Goal: Task Accomplishment & Management: Use online tool/utility

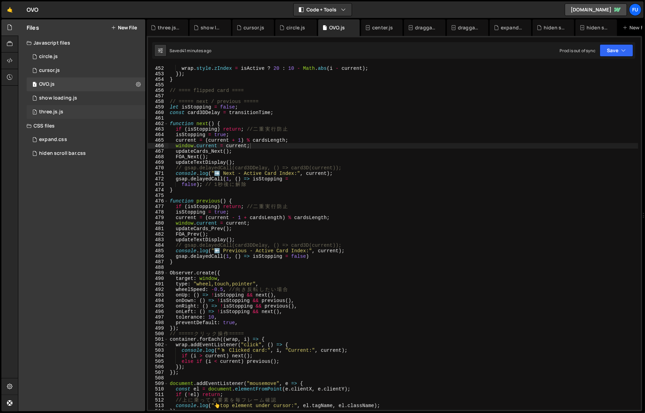
scroll to position [2145, 0]
click at [101, 113] on div "1 three.js.js 0" at bounding box center [87, 112] width 121 height 14
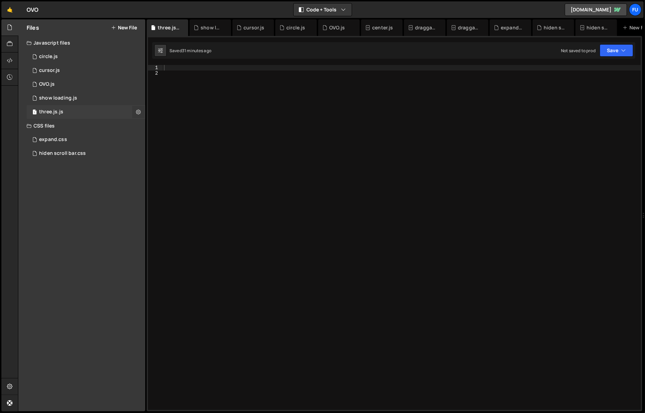
click at [141, 114] on button at bounding box center [138, 112] width 12 height 12
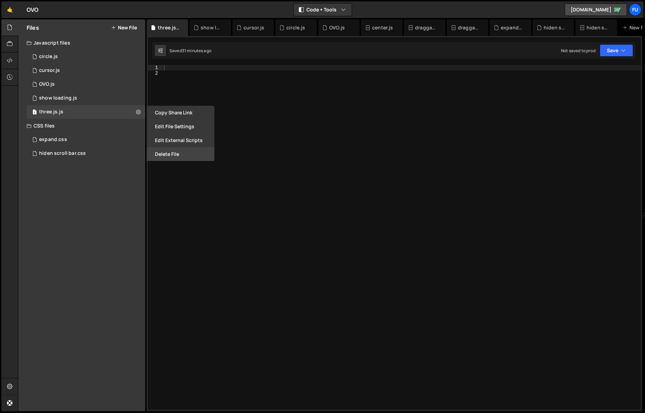
click at [167, 155] on button "Delete File" at bounding box center [181, 154] width 68 height 14
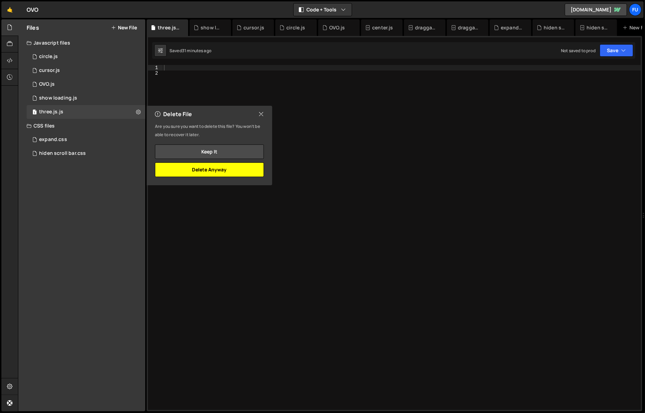
click at [213, 172] on button "Delete Anyway" at bounding box center [209, 169] width 109 height 15
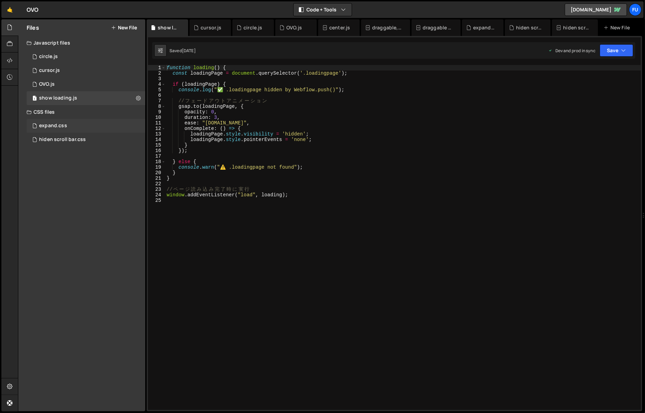
click at [89, 123] on div "expand.css 0" at bounding box center [87, 126] width 121 height 14
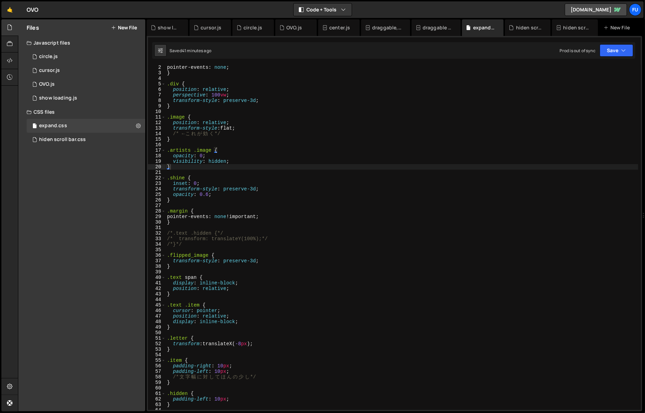
scroll to position [19, 0]
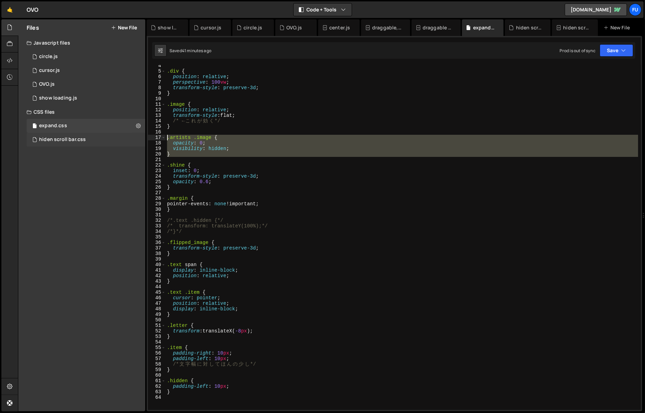
drag, startPoint x: 205, startPoint y: 157, endPoint x: 143, endPoint y: 138, distance: 64.4
click at [143, 138] on div "Files New File Javascript files 1 circle.js 0 1 cursor.js 0 1 OVO.js 0 1 0" at bounding box center [331, 215] width 627 height 392
type textarea ".artists .image { opacity: 0;"
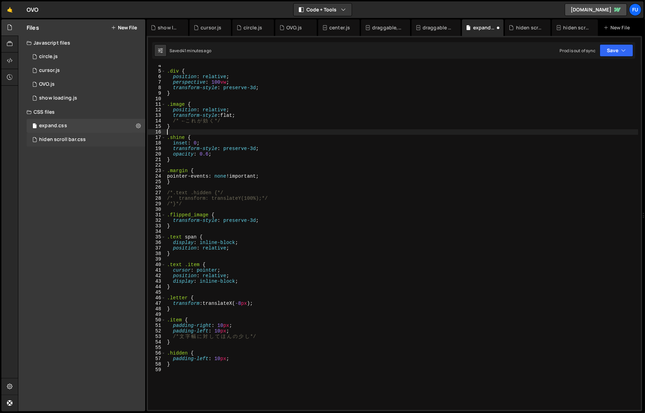
type textarea "}"
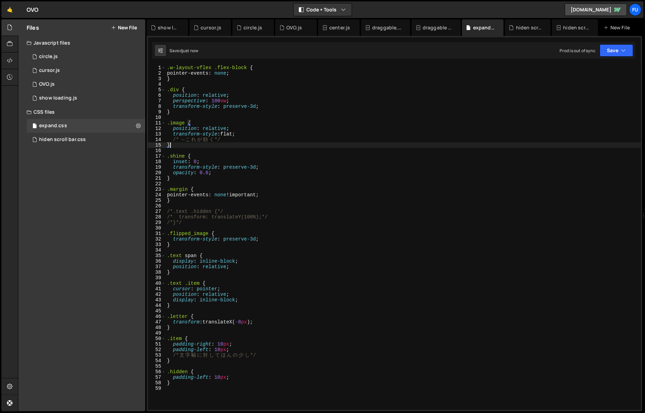
scroll to position [0, 0]
click at [68, 85] on div "1 OVO.js 0" at bounding box center [87, 84] width 121 height 14
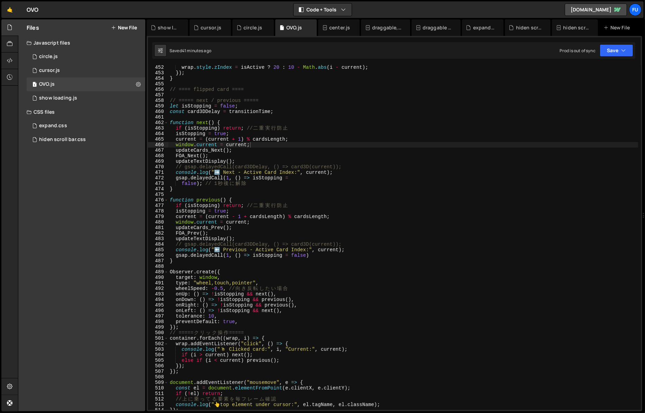
scroll to position [2495, 0]
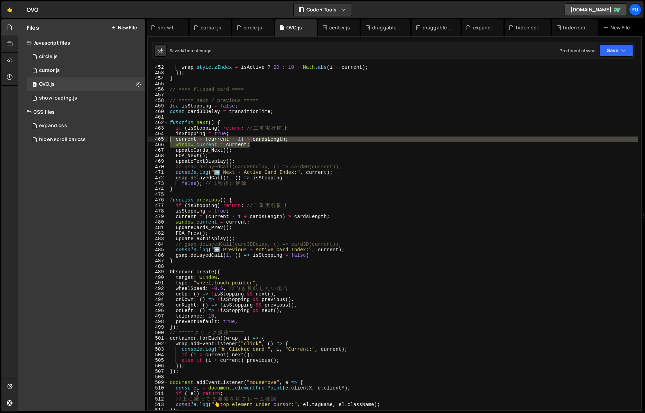
drag, startPoint x: 255, startPoint y: 145, endPoint x: 163, endPoint y: 139, distance: 92.5
click at [163, 139] on div "window.current = current; 452 453 454 455 456 457 458 459 460 461 462 463 464 4…" at bounding box center [394, 237] width 493 height 345
click at [253, 147] on div "wrap . style . zIndex = isActive ? 20 : 10 - Math . abs ( i - current ) ; }) ; …" at bounding box center [402, 237] width 469 height 345
type textarea "window.current = current;"
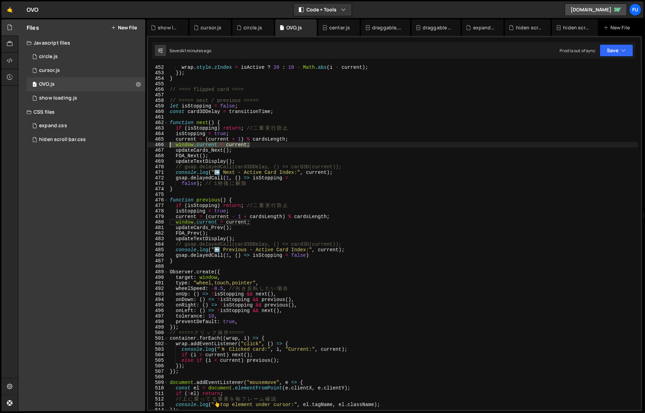
drag, startPoint x: 252, startPoint y: 143, endPoint x: 160, endPoint y: 144, distance: 92.0
click at [160, 144] on div "window.current = current; 452 453 454 455 456 457 458 459 460 461 462 463 464 4…" at bounding box center [394, 237] width 493 height 345
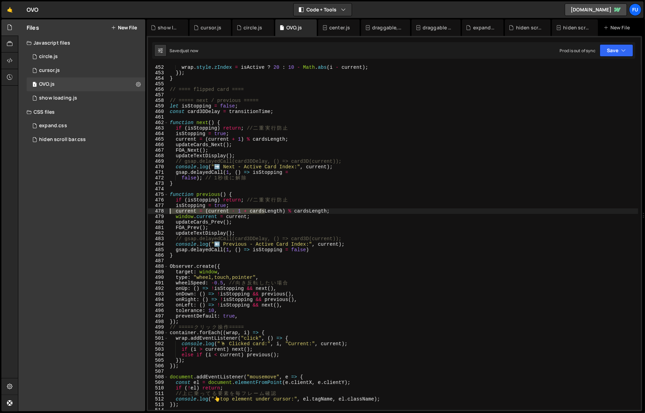
drag, startPoint x: 263, startPoint y: 214, endPoint x: 164, endPoint y: 211, distance: 99.3
click at [164, 211] on div "current = (current + 1) % cardsLength; 452 453 454 455 456 457 458 459 460 461 …" at bounding box center [394, 237] width 493 height 345
click at [248, 224] on div "wrap . style . zIndex = isActive ? 20 : 10 - Math . abs ( i - current ) ; }) ; …" at bounding box center [402, 243] width 469 height 356
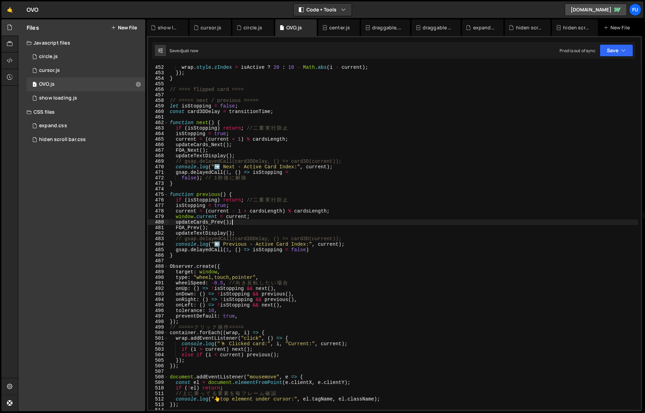
click at [260, 219] on div "wrap . style . zIndex = isActive ? 20 : 10 - Math . abs ( i - current ) ; }) ; …" at bounding box center [402, 243] width 469 height 356
type textarea "window.current = current;"
drag, startPoint x: 258, startPoint y: 215, endPoint x: 169, endPoint y: 220, distance: 88.3
click at [169, 220] on div "wrap . style . zIndex = isActive ? 20 : 10 - Math . abs ( i - current ) ; }) ; …" at bounding box center [402, 243] width 469 height 356
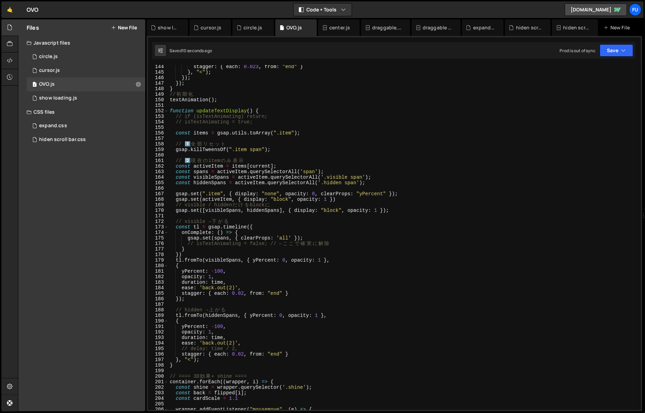
scroll to position [799, 0]
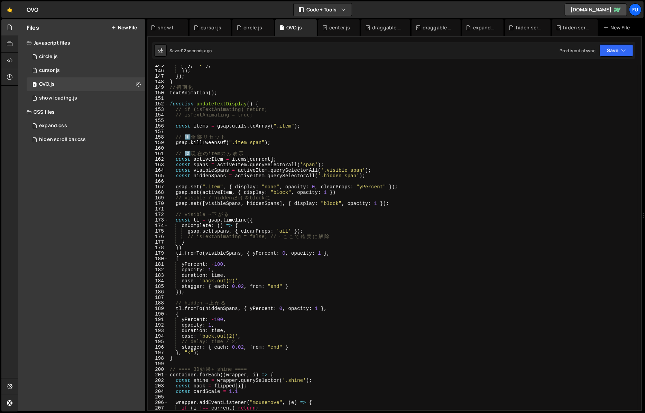
click at [273, 292] on div "} , "<" ) ; }) ; }) ; } // 初 期 化 textAnimation ( ) ; function updateTextDisplay…" at bounding box center [402, 241] width 469 height 356
type textarea "});"
click at [355, 298] on div "} , "<" ) ; }) ; }) ; } // 初 期 化 textAnimation ( ) ; function updateTextDisplay…" at bounding box center [402, 241] width 469 height 356
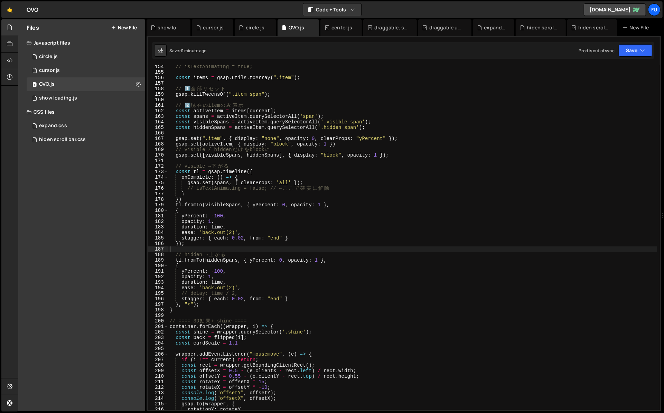
scroll to position [847, 0]
click at [276, 234] on div "// isTextAnimating = true; const items = gsap . utils . toArray ( ".item" ) ; /…" at bounding box center [412, 242] width 489 height 356
click at [326, 239] on div "// isTextAnimating = true; const items = gsap . utils . toArray ( ".item" ) ; /…" at bounding box center [412, 242] width 489 height 356
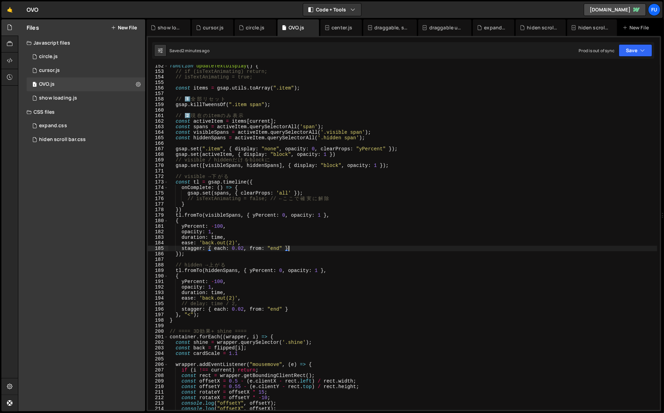
scroll to position [836, 0]
click at [309, 228] on div "function updateTextDisplay ( ) { // if (isTextAnimating) return; // isTextAnima…" at bounding box center [412, 242] width 489 height 356
click at [344, 218] on div "function updateTextDisplay ( ) { // if (isTextAnimating) return; // isTextAnima…" at bounding box center [412, 242] width 489 height 356
click at [338, 222] on div "function updateTextDisplay ( ) { // if (isTextAnimating) return; // isTextAnima…" at bounding box center [412, 242] width 489 height 356
click at [338, 229] on div "function updateTextDisplay ( ) { // if (isTextAnimating) return; // isTextAnima…" at bounding box center [412, 242] width 489 height 356
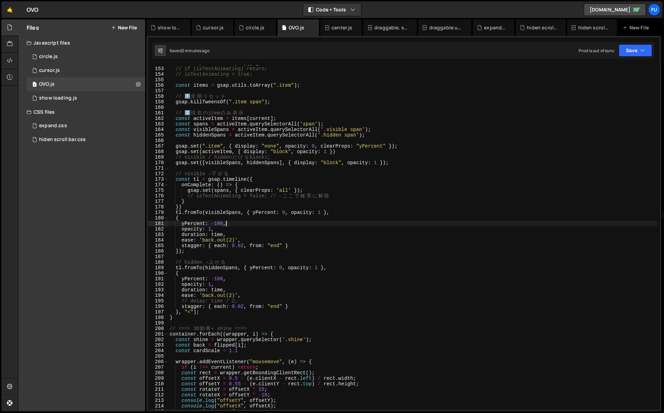
scroll to position [839, 0]
click at [338, 230] on div "function updateTextDisplay ( ) { // if (isTextAnimating) return; // isTextAnima…" at bounding box center [412, 238] width 489 height 356
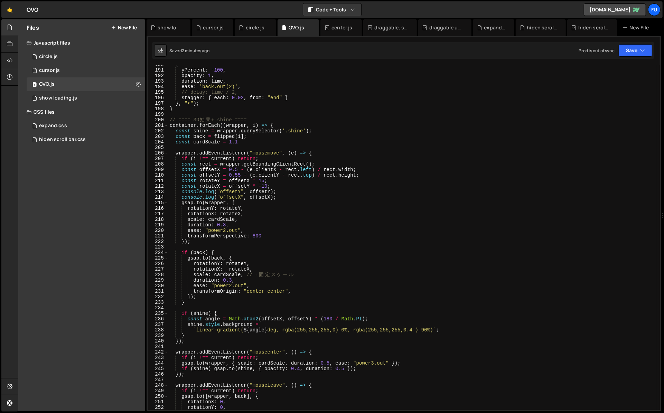
scroll to position [1091, 0]
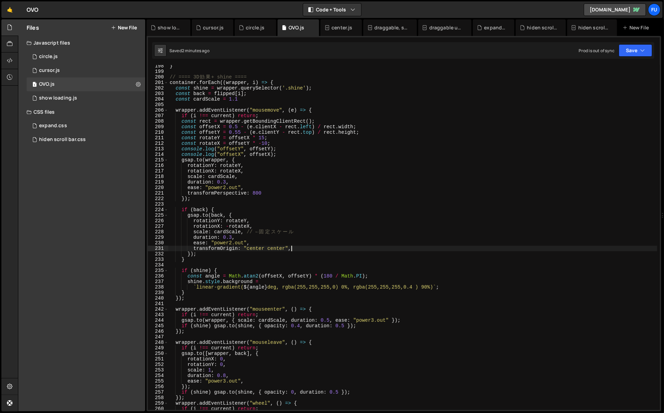
click at [309, 249] on div "} // ==== 3D 効 果 + shine ==== container . forEach (( wrapper , i ) => { const s…" at bounding box center [412, 241] width 489 height 356
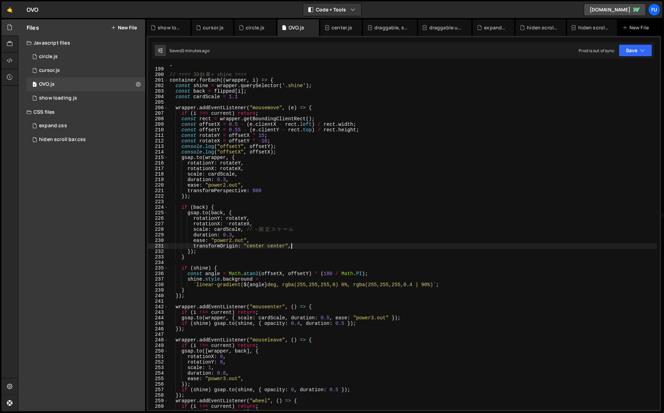
scroll to position [1094, 0]
click at [261, 241] on div "} // ==== 3D 効 果 + shine ==== container . forEach (( wrapper , i ) => { const s…" at bounding box center [412, 239] width 489 height 356
type textarea "ease: "power2.out","
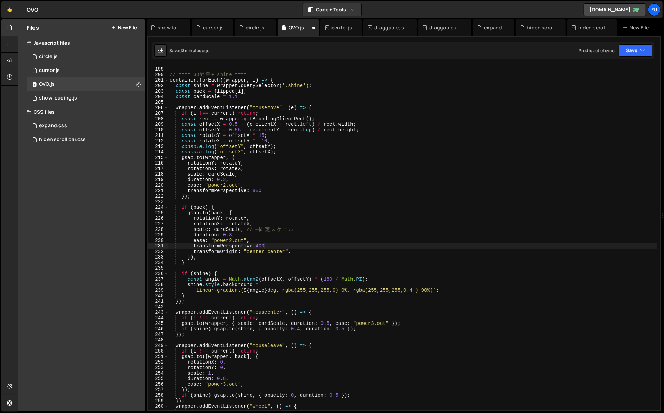
scroll to position [0, 6]
click at [312, 191] on div "} // ==== 3D 効 果 + shine ==== container . forEach (( wrapper , i ) => { const s…" at bounding box center [412, 239] width 489 height 356
click at [296, 241] on div "} // ==== 3D 効 果 + shine ==== container . forEach (( wrapper , i ) => { const s…" at bounding box center [412, 239] width 489 height 356
click at [376, 248] on div "} // ==== 3D 効 果 + shine ==== container . forEach (( wrapper , i ) => { const s…" at bounding box center [412, 239] width 489 height 356
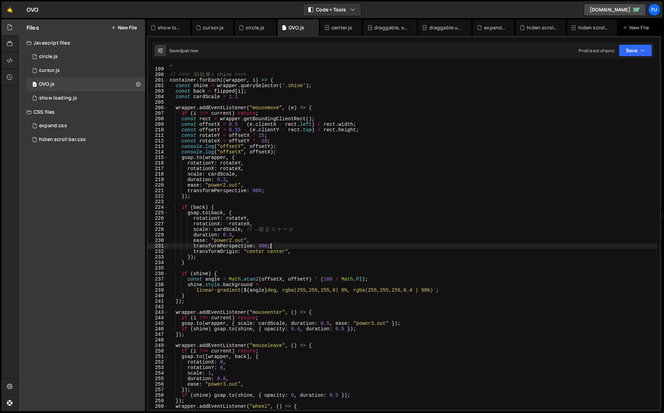
click at [252, 223] on div "} // ==== 3D 効 果 + shine ==== container . forEach (( wrapper , i ) => { const s…" at bounding box center [412, 239] width 489 height 356
click at [249, 225] on div "} // ==== 3D 効 果 + shine ==== container . forEach (( wrapper , i ) => { const s…" at bounding box center [412, 239] width 489 height 356
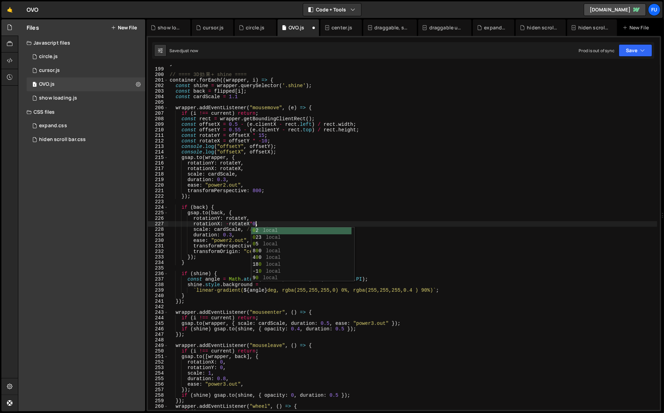
scroll to position [0, 6]
click at [252, 219] on div "} // ==== 3D 効 果 + shine ==== container . forEach (( wrapper , i ) => { const s…" at bounding box center [412, 239] width 489 height 356
click at [273, 188] on div "} // ==== 3D 効 果 + shine ==== container . forEach (( wrapper , i ) => { const s…" at bounding box center [412, 239] width 489 height 356
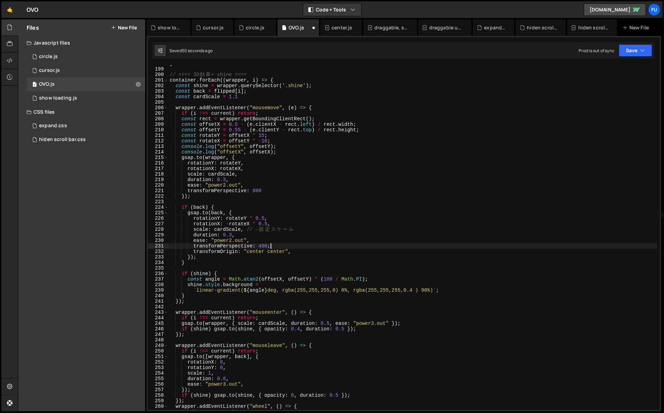
click at [287, 246] on div "} // ==== 3D 効 果 + shine ==== container . forEach (( wrapper , i ) => { const s…" at bounding box center [412, 239] width 489 height 356
click at [324, 251] on div "} // ==== 3D 効 果 + shine ==== container . forEach (( wrapper , i ) => { const s…" at bounding box center [412, 239] width 489 height 356
drag, startPoint x: 319, startPoint y: 253, endPoint x: 166, endPoint y: 255, distance: 153.2
click at [166, 255] on div "transformOrigin: "center center", 198 199 200 201 202 203 204 205 206 207 208 2…" at bounding box center [404, 237] width 512 height 345
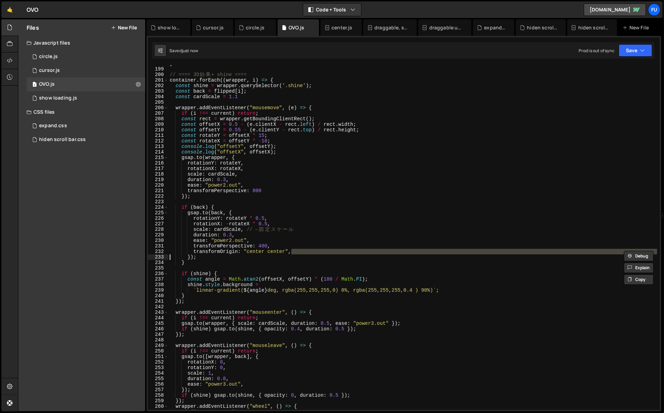
click at [166, 255] on div "233" at bounding box center [158, 257] width 20 height 6
click at [322, 254] on div "} // ==== 3D 効 果 + shine ==== container . forEach (( wrapper , i ) => { const s…" at bounding box center [412, 239] width 489 height 356
click at [312, 250] on div "} // ==== 3D 効 果 + shine ==== container . forEach (( wrapper , i ) => { const s…" at bounding box center [412, 239] width 489 height 356
type textarea "transformOrigin: "center center","
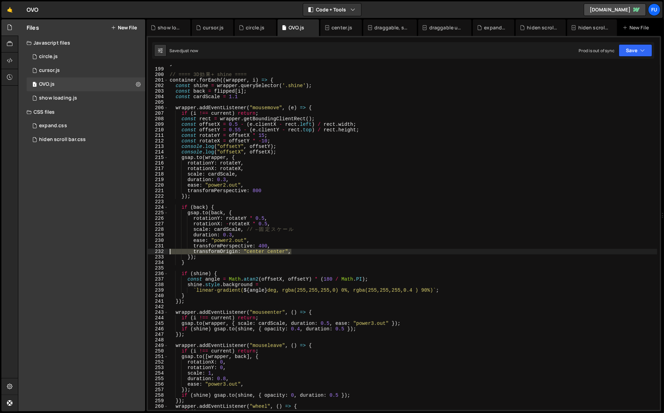
drag, startPoint x: 312, startPoint y: 250, endPoint x: 162, endPoint y: 252, distance: 150.4
click at [162, 252] on div "transformOrigin: "center center", 198 199 200 201 202 203 204 205 206 207 208 2…" at bounding box center [404, 237] width 512 height 345
type textarea "transformPerspective: 400,"
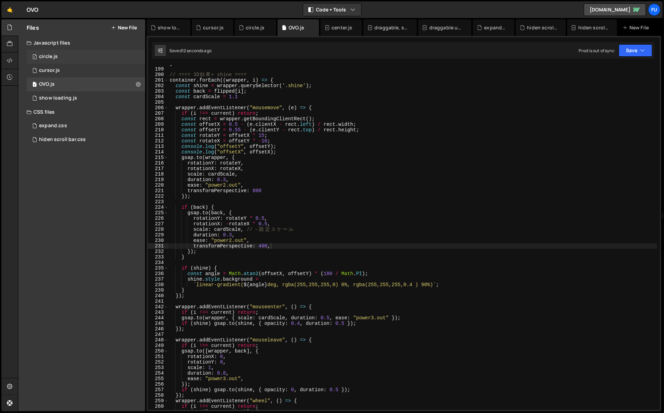
click at [92, 53] on div "1 circle.js 0" at bounding box center [87, 57] width 121 height 14
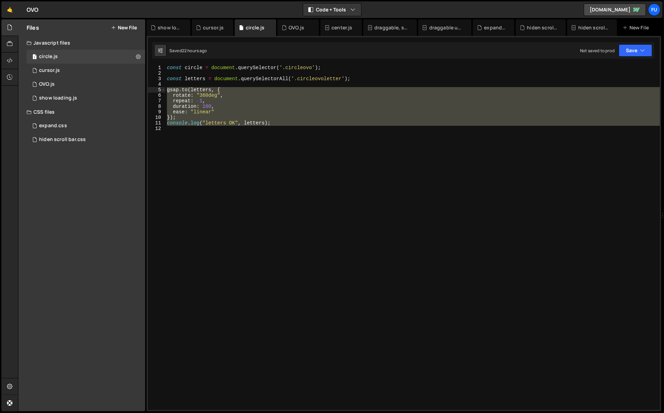
click at [313, 126] on div "const circle = document . querySelector ( '.circleovo' ) ; const letters = docu…" at bounding box center [413, 237] width 494 height 345
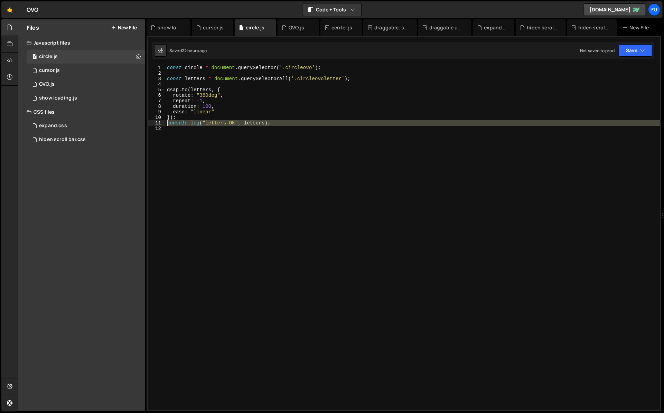
drag, startPoint x: 330, startPoint y: 127, endPoint x: 153, endPoint y: 122, distance: 177.1
click at [153, 122] on div "1 2 3 4 5 6 7 8 9 10 11 12 const circle = document . querySelector ( '.circleov…" at bounding box center [404, 237] width 512 height 345
type textarea "console.log("letters OK", letters);"
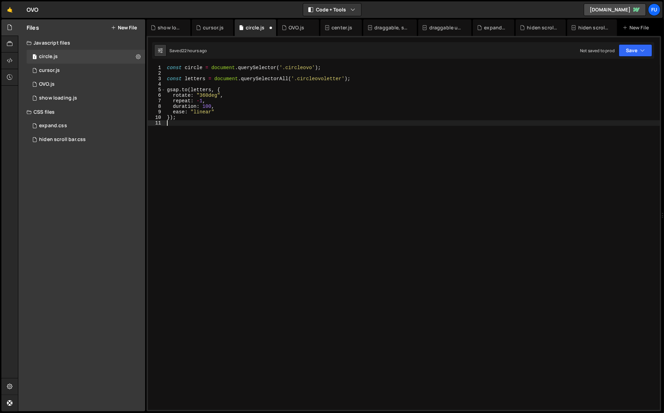
type textarea "});"
click at [109, 70] on div "1 cursor.js 0" at bounding box center [87, 71] width 121 height 14
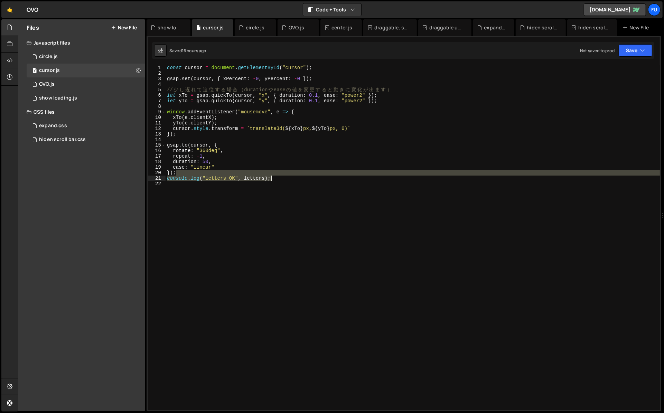
drag, startPoint x: 301, startPoint y: 175, endPoint x: 213, endPoint y: 189, distance: 88.9
click at [278, 180] on div "const cursor = document . getElementById ( "cursor" ) ; gsap . set ( cursor , {…" at bounding box center [413, 243] width 494 height 356
type textarea "}); console.log("letters OK", letters);"
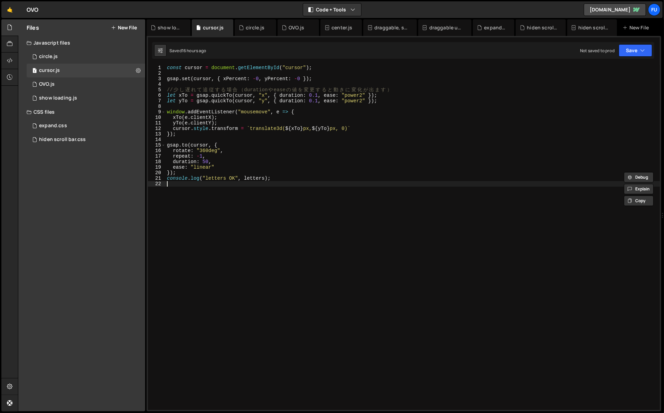
click at [186, 192] on div "const cursor = document . getElementById ( "cursor" ) ; gsap . set ( cursor , {…" at bounding box center [413, 243] width 494 height 356
click at [297, 183] on div "const cursor = document . getElementById ( "cursor" ) ; gsap . set ( cursor , {…" at bounding box center [413, 243] width 494 height 356
drag, startPoint x: 287, startPoint y: 178, endPoint x: 134, endPoint y: 178, distance: 152.8
click at [134, 178] on div "Files New File Javascript files 1 circle.js 0 1 cursor.js 0 1 OVO.js 0 1 0" at bounding box center [341, 215] width 646 height 392
type textarea "console.log("letters OK", letters);"
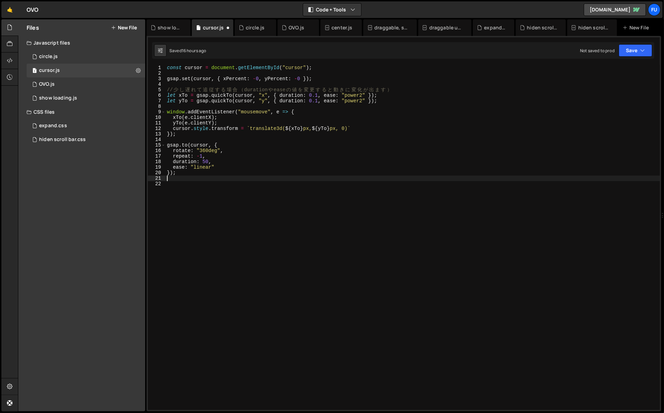
type textarea "});"
click at [75, 83] on div "1 OVO.js 0" at bounding box center [87, 84] width 121 height 14
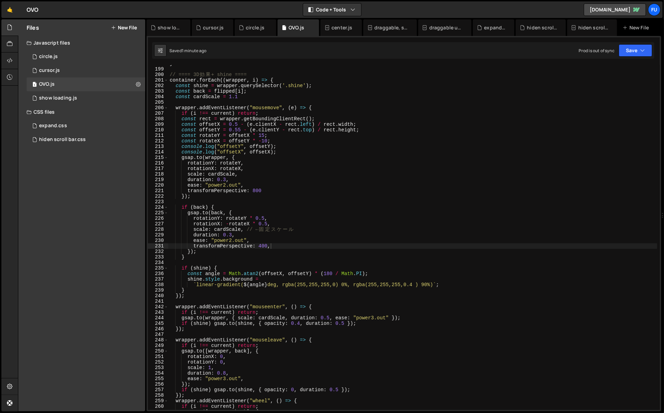
scroll to position [2145, 0]
click at [262, 249] on div "} // ==== 3D 効 果 + shine ==== container . forEach (( wrapper , i ) => { const s…" at bounding box center [412, 239] width 489 height 356
click at [225, 217] on div "} // ==== 3D 効 果 + shine ==== container . forEach (( wrapper , i ) => { const s…" at bounding box center [412, 239] width 489 height 356
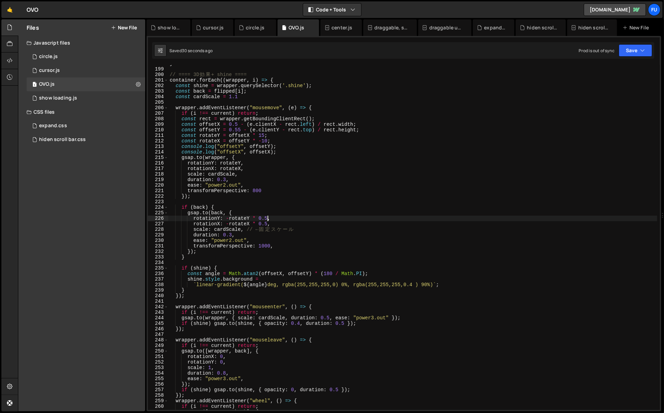
click at [267, 219] on div "} // ==== 3D 効 果 + shine ==== container . forEach (( wrapper , i ) => { const s…" at bounding box center [412, 239] width 489 height 356
drag, startPoint x: 268, startPoint y: 224, endPoint x: 280, endPoint y: 222, distance: 12.9
click at [268, 224] on div "} // ==== 3D 効 果 + shine ==== container . forEach (( wrapper , i ) => { const s…" at bounding box center [412, 239] width 489 height 356
type textarea "rotationX: -rotateX,"
click at [318, 224] on div "} // ==== 3D 効 果 + shine ==== container . forEach (( wrapper , i ) => { const s…" at bounding box center [412, 239] width 489 height 356
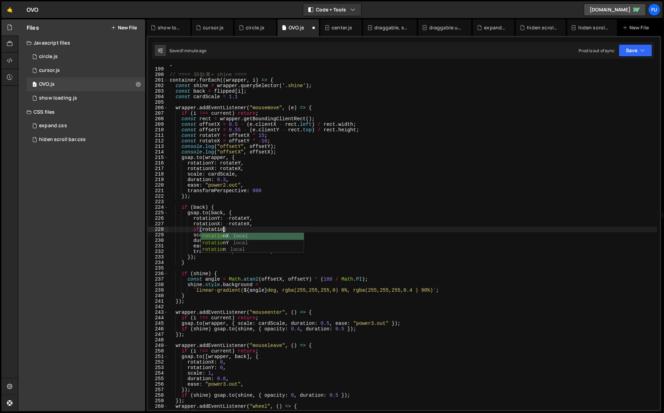
scroll to position [0, 4]
type textarea "i"
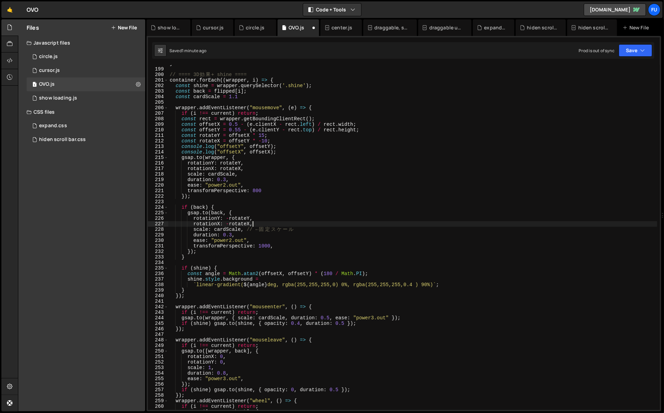
click at [303, 208] on div "} // ==== 3D 効 果 + shine ==== container . forEach (( wrapper , i ) => { const s…" at bounding box center [412, 239] width 489 height 356
click at [292, 213] on div "} // ==== 3D 効 果 + shine ==== container . forEach (( wrapper , i ) => { const s…" at bounding box center [412, 239] width 489 height 356
type textarea "[DOMAIN_NAME](back, {"
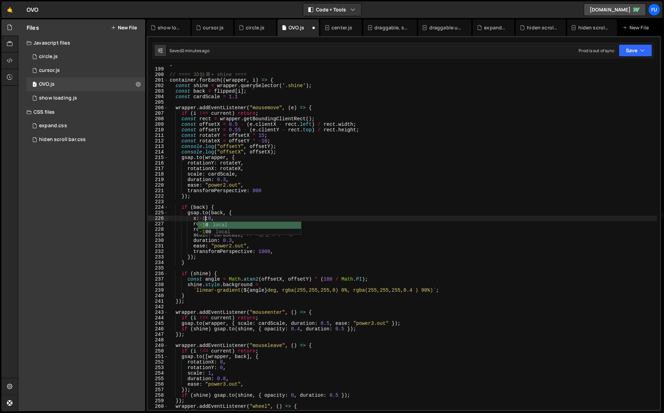
scroll to position [0, 2]
type textarea "x:-1:0,"
click at [208, 266] on div "} // ==== 3D 効 果 + shine ==== container . forEach (( wrapper , i ) => { const s…" at bounding box center [412, 239] width 489 height 356
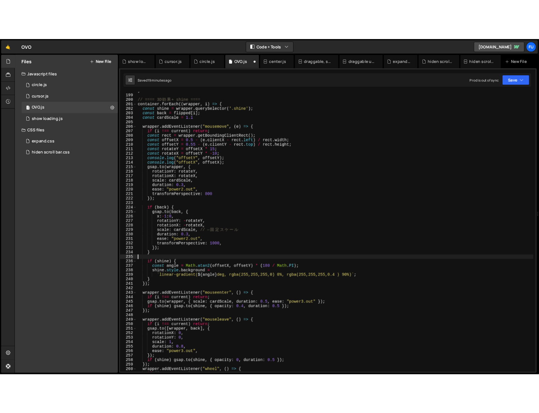
scroll to position [0, 0]
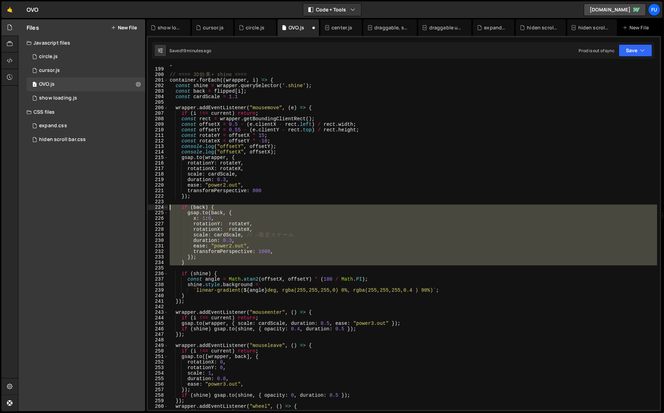
drag, startPoint x: 213, startPoint y: 266, endPoint x: 170, endPoint y: 207, distance: 73.0
click at [170, 207] on div "} // ==== 3D 効 果 + shine ==== container . forEach (( wrapper , i ) => { const s…" at bounding box center [412, 239] width 489 height 356
click at [302, 221] on div "} // ==== 3D 効 果 + shine ==== container . forEach (( wrapper , i ) => { const s…" at bounding box center [412, 237] width 489 height 345
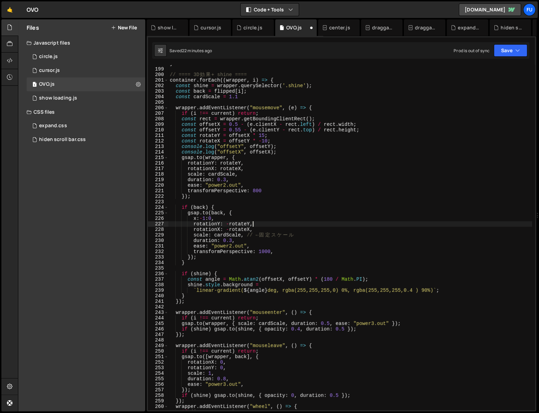
click at [201, 216] on div "} // ==== 3D 効 果 + shine ==== container . forEach (( wrapper , i ) => { const s…" at bounding box center [350, 239] width 364 height 356
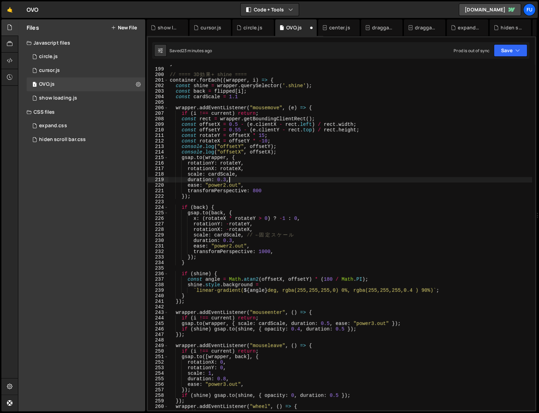
click at [291, 182] on div "} // ==== 3D 効 果 + shine ==== container . forEach (( wrapper , i ) => { const s…" at bounding box center [350, 239] width 364 height 356
click at [520, 55] on button "Save" at bounding box center [511, 50] width 34 height 12
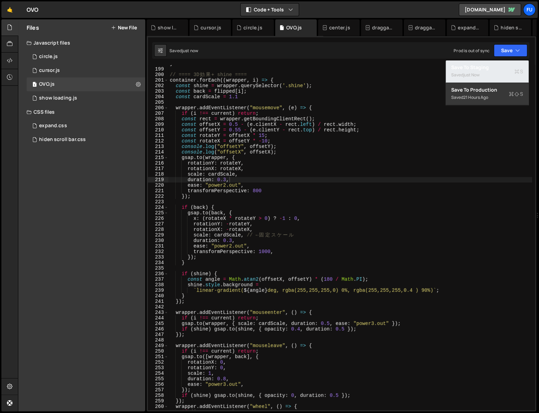
click at [503, 69] on div "Save to Staging S" at bounding box center [487, 67] width 72 height 7
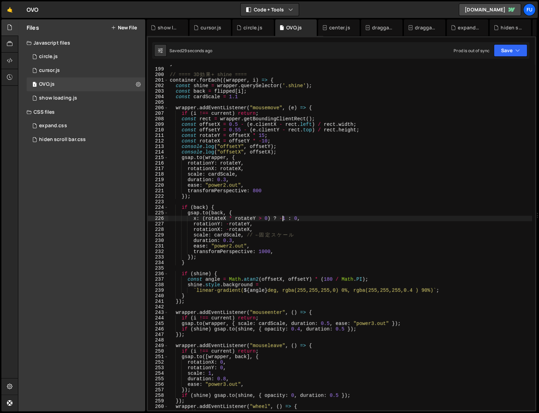
click at [284, 220] on div "} // ==== 3D 効 果 + shine ==== container . forEach (( wrapper , i ) => { const s…" at bounding box center [350, 239] width 364 height 356
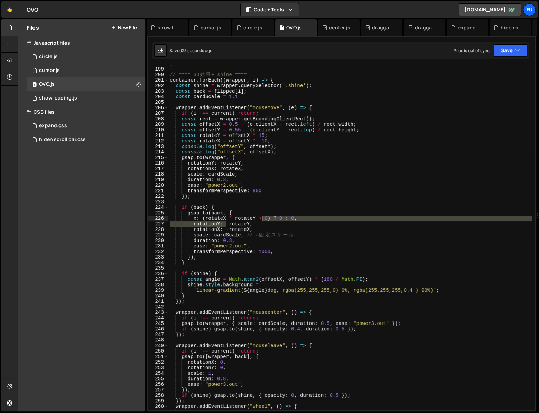
drag, startPoint x: 227, startPoint y: 221, endPoint x: 260, endPoint y: 220, distance: 33.6
click at [260, 220] on div "} // ==== 3D 効 果 + shine ==== container . forEach (( wrapper , i ) => { const s…" at bounding box center [350, 239] width 364 height 356
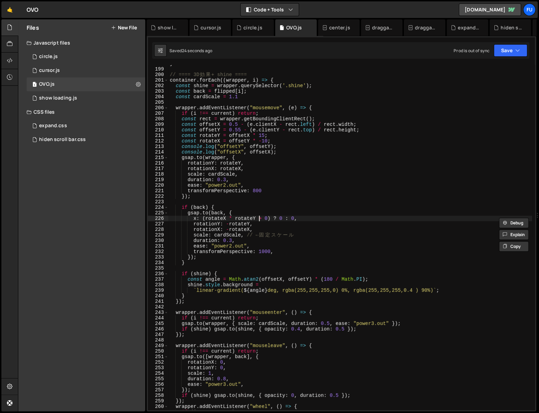
click at [260, 220] on div "} // ==== 3D 効 果 + shine ==== container . forEach (( wrapper , i ) => { const s…" at bounding box center [350, 239] width 364 height 356
drag, startPoint x: 259, startPoint y: 218, endPoint x: 229, endPoint y: 216, distance: 29.8
click at [229, 216] on div "} // ==== 3D 効 果 + shine ==== container . forEach (( wrapper , i ) => { const s…" at bounding box center [350, 239] width 364 height 356
click at [250, 218] on div "} // ==== 3D 効 果 + shine ==== container . forEach (( wrapper , i ) => { const s…" at bounding box center [350, 239] width 364 height 356
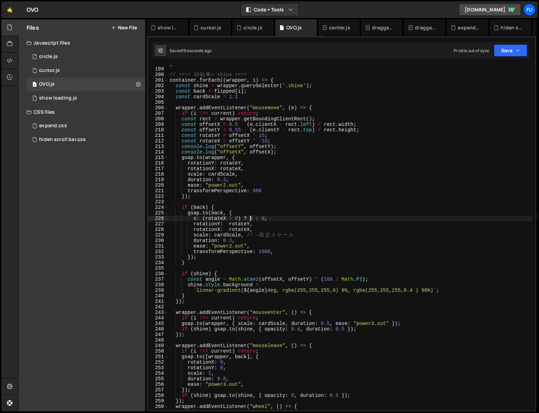
scroll to position [0, 6]
click at [265, 218] on div "} // ==== 3D 効 果 + shine ==== container . forEach (( wrapper , i ) => { const s…" at bounding box center [350, 239] width 364 height 356
click at [225, 218] on div "} // ==== 3D 効 果 + shine ==== container . forEach (( wrapper , i ) => { const s…" at bounding box center [350, 239] width 364 height 356
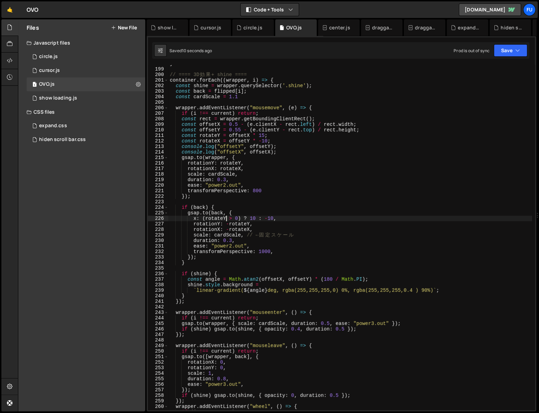
click at [251, 217] on div "} // ==== 3D 効 果 + shine ==== container . forEach (( wrapper , i ) => { const s…" at bounding box center [350, 239] width 364 height 356
click at [271, 220] on div "} // ==== 3D 効 果 + shine ==== container . forEach (( wrapper , i ) => { const s…" at bounding box center [350, 239] width 364 height 356
click at [249, 217] on div "} // ==== 3D 効 果 + shine ==== container . forEach (( wrapper , i ) => { const s…" at bounding box center [350, 239] width 364 height 356
drag, startPoint x: 296, startPoint y: 217, endPoint x: 171, endPoint y: 220, distance: 124.8
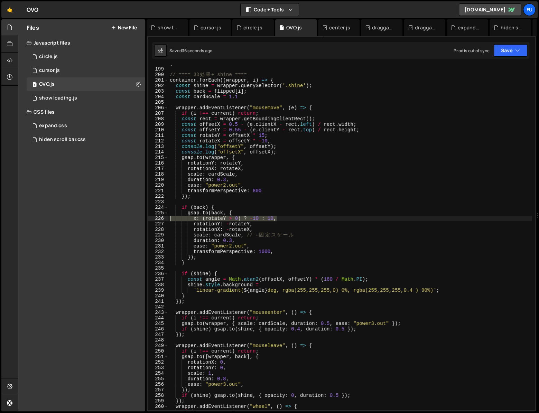
click at [171, 220] on div "} // ==== 3D 効 果 + shine ==== container . forEach (( wrapper , i ) => { const s…" at bounding box center [350, 239] width 364 height 356
click at [227, 227] on div "} // ==== 3D 効 果 + shine ==== container . forEach (( wrapper , i ) => { const s…" at bounding box center [350, 239] width 364 height 356
drag, startPoint x: 203, startPoint y: 220, endPoint x: 305, endPoint y: 220, distance: 102.3
click at [305, 220] on div "} // ==== 3D 効 果 + shine ==== container . forEach (( wrapper , i ) => { const s…" at bounding box center [350, 239] width 364 height 356
paste textarea "gsap.utils.interpolate(-10, 10, gsap.utils.mapRange(-15, 15, 0, 1, rotateY))"
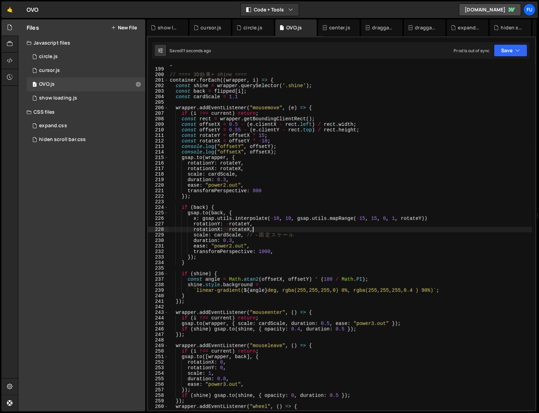
click at [323, 229] on div "} // ==== 3D 効 果 + shine ==== container . forEach (( wrapper , i ) => { const s…" at bounding box center [350, 239] width 364 height 356
click at [322, 227] on div "} // ==== 3D 効 果 + shine ==== container . forEach (( wrapper , i ) => { const s…" at bounding box center [350, 239] width 364 height 356
click at [322, 226] on div "} // ==== 3D 効 果 + shine ==== container . forEach (( wrapper , i ) => { const s…" at bounding box center [350, 239] width 364 height 356
click at [322, 228] on div "} // ==== 3D 効 果 + shine ==== container . forEach (( wrapper , i ) => { const s…" at bounding box center [350, 239] width 364 height 356
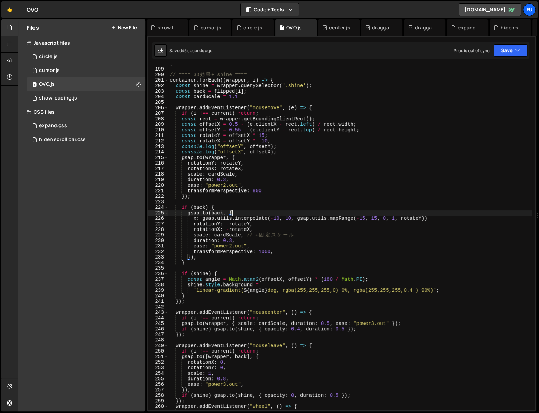
click at [458, 214] on div "} // ==== 3D 効 果 + shine ==== container . forEach (( wrapper , i ) => { const s…" at bounding box center [350, 239] width 364 height 356
click at [454, 218] on div "} // ==== 3D 効 果 + shine ==== container . forEach (( wrapper , i ) => { const s…" at bounding box center [350, 239] width 364 height 356
type textarea "、"
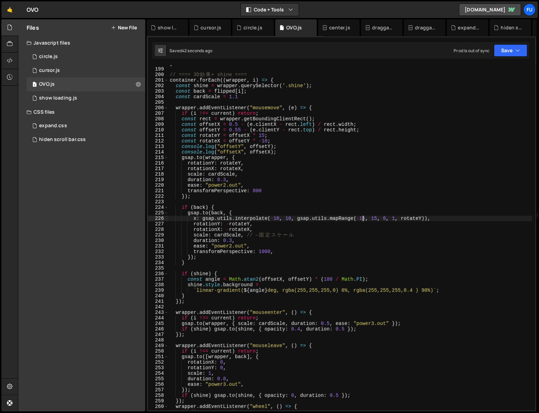
click at [363, 221] on div "} // ==== 3D 効 果 + shine ==== container . forEach (( wrapper , i ) => { const s…" at bounding box center [350, 239] width 364 height 356
click at [371, 218] on div "} // ==== 3D 効 果 + shine ==== container . forEach (( wrapper , i ) => { const s…" at bounding box center [350, 239] width 364 height 356
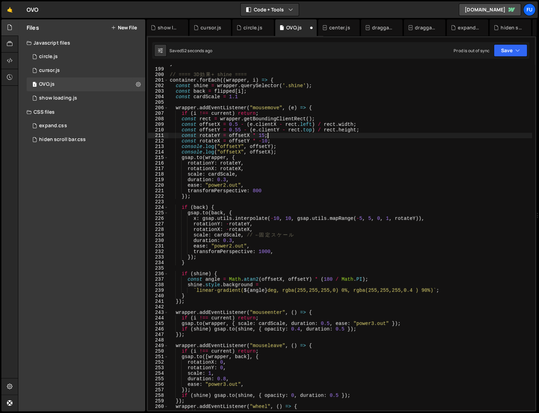
click at [281, 136] on div "} // ==== 3D 効 果 + shine ==== container . forEach (( wrapper , i ) => { const s…" at bounding box center [350, 239] width 364 height 356
click at [280, 140] on div "} // ==== 3D 効 果 + shine ==== container . forEach (( wrapper , i ) => { const s…" at bounding box center [350, 239] width 364 height 356
click at [279, 136] on div "} // ==== 3D 効 果 + shine ==== container . forEach (( wrapper , i ) => { const s…" at bounding box center [350, 239] width 364 height 356
click at [360, 218] on div "} // ==== 3D 効 果 + shine ==== container . forEach (( wrapper , i ) => { const s…" at bounding box center [350, 239] width 364 height 356
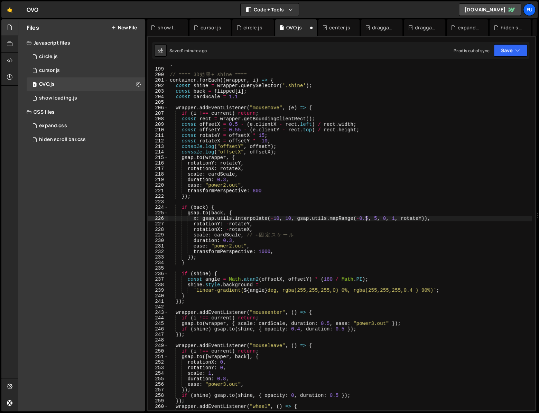
click at [378, 220] on div "} // ==== 3D 効 果 + shine ==== container . forEach (( wrapper , i ) => { const s…" at bounding box center [350, 239] width 364 height 356
click at [436, 217] on div "} // ==== 3D 効 果 + shine ==== container . forEach (( wrapper , i ) => { const s…" at bounding box center [350, 239] width 364 height 356
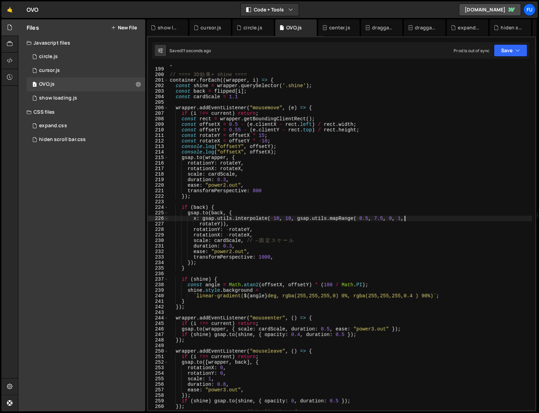
drag, startPoint x: 274, startPoint y: 218, endPoint x: 285, endPoint y: 217, distance: 10.8
click at [274, 218] on div "} // ==== 3D 効 果 + shine ==== container . forEach (( wrapper , i ) => { const s…" at bounding box center [350, 239] width 364 height 356
drag, startPoint x: 283, startPoint y: 218, endPoint x: 364, endPoint y: 218, distance: 80.2
click at [285, 218] on div "} // ==== 3D 効 果 + shine ==== container . forEach (( wrapper , i ) => { const s…" at bounding box center [350, 239] width 364 height 356
click at [282, 218] on div "} // ==== 3D 効 果 + shine ==== container . forEach (( wrapper , i ) => { const s…" at bounding box center [350, 237] width 364 height 345
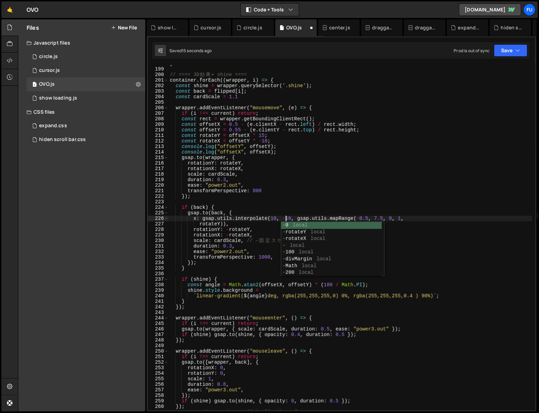
scroll to position [0, 8]
click at [201, 220] on div "} // ==== 3D 効 果 + shine ==== container . forEach (( wrapper , i ) => { const s…" at bounding box center [350, 239] width 364 height 356
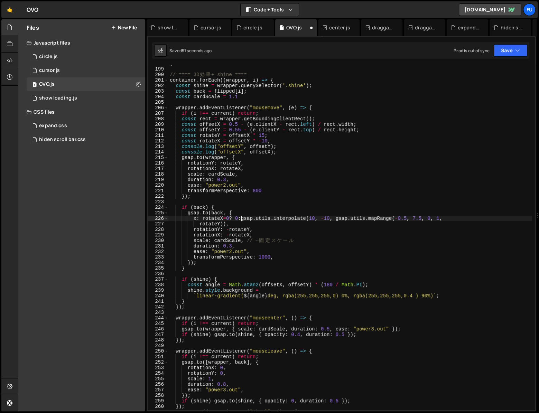
scroll to position [0, 5]
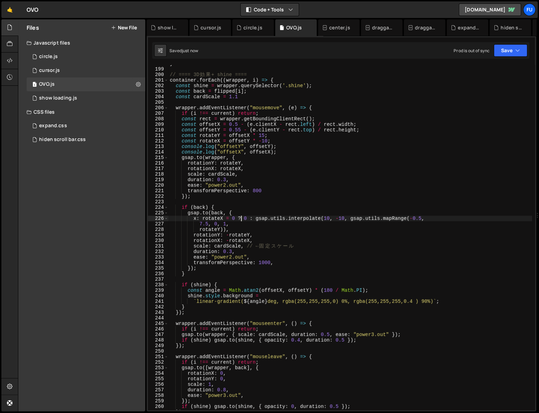
click at [237, 206] on div "} // ==== 3D 効 果 + shine ==== container . forEach (( wrapper , i ) => { const s…" at bounding box center [350, 239] width 364 height 356
type textarea "if (back) {"
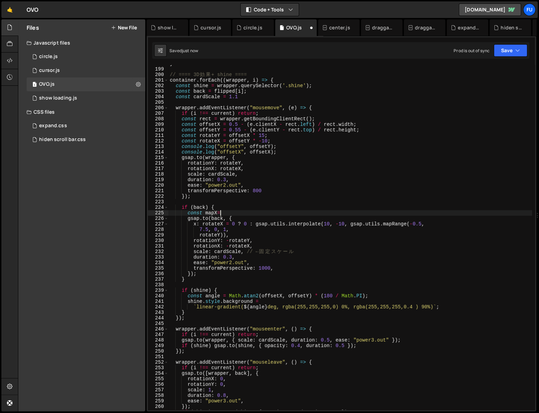
scroll to position [0, 3]
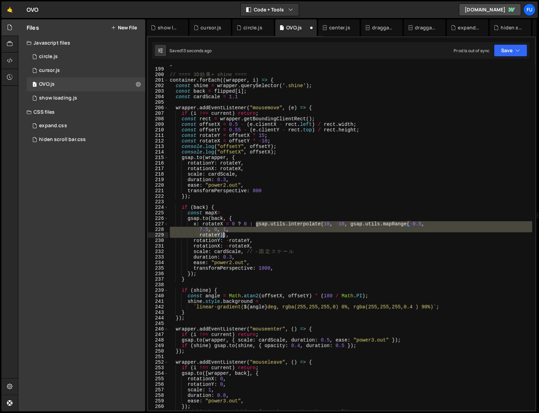
drag, startPoint x: 256, startPoint y: 222, endPoint x: 223, endPoint y: 236, distance: 36.3
click at [222, 236] on div "} // ==== 3D 効 果 + shine ==== container . forEach (( wrapper , i ) => { const s…" at bounding box center [350, 239] width 364 height 356
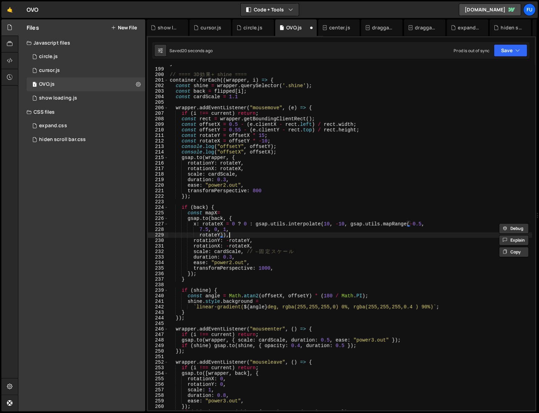
click at [228, 234] on div "} // ==== 3D 効 果 + shine ==== container . forEach (( wrapper , i ) => { const s…" at bounding box center [350, 239] width 364 height 356
click at [226, 234] on div "} // ==== 3D 効 果 + shine ==== container . forEach (( wrapper , i ) => { const s…" at bounding box center [350, 239] width 364 height 356
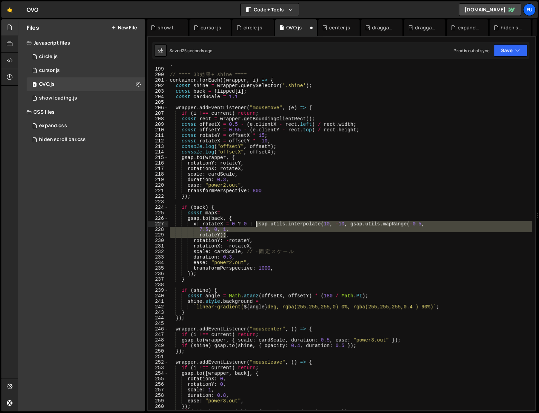
drag, startPoint x: 226, startPoint y: 234, endPoint x: 256, endPoint y: 223, distance: 31.8
click at [256, 223] on div "} // ==== 3D 効 果 + shine ==== container . forEach (( wrapper , i ) => { const s…" at bounding box center [350, 239] width 364 height 356
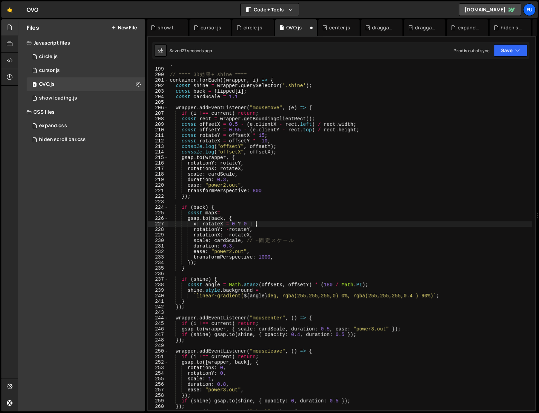
click at [238, 219] on div "} // ==== 3D 効 果 + shine ==== container . forEach (( wrapper , i ) => { const s…" at bounding box center [350, 239] width 364 height 356
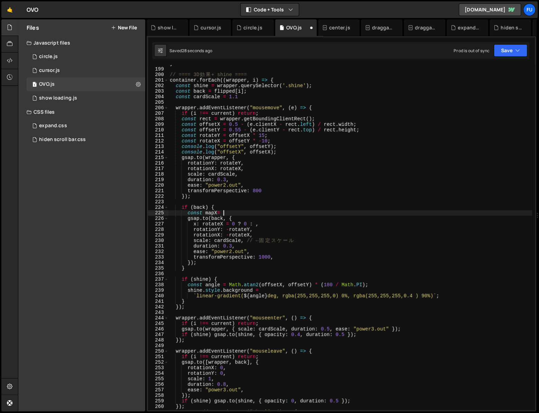
click at [233, 214] on div "} // ==== 3D 効 果 + shine ==== container . forEach (( wrapper , i ) => { const s…" at bounding box center [350, 239] width 364 height 356
paste textarea "rotateY))"
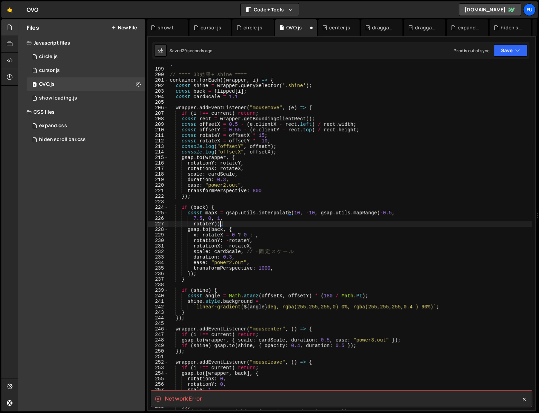
scroll to position [0, 3]
click at [193, 218] on div "} // ==== 3D 効 果 + shine ==== container . forEach (( wrapper , i ) => { const s…" at bounding box center [350, 239] width 364 height 356
click at [193, 224] on div "} // ==== 3D 効 果 + shine ==== container . forEach (( wrapper , i ) => { const s…" at bounding box center [350, 239] width 364 height 356
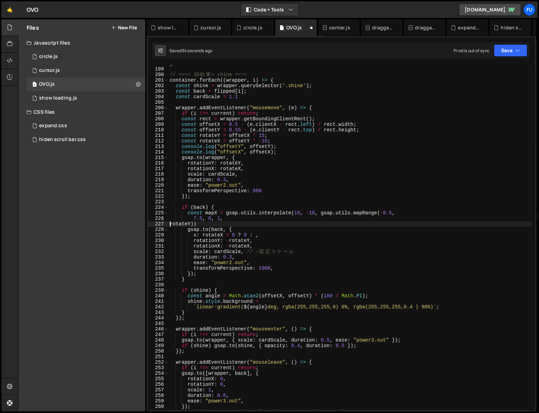
scroll to position [0, 1]
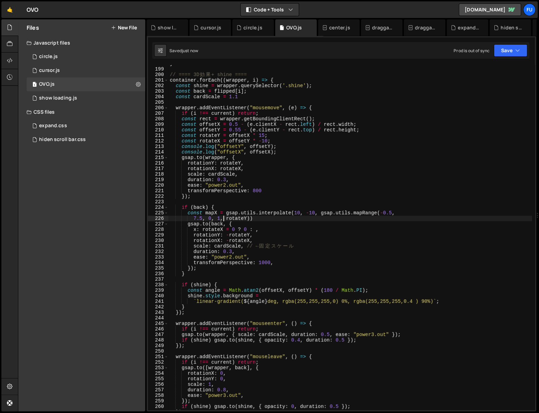
click at [193, 217] on div "} // ==== 3D 効 果 + shine ==== container . forEach (( wrapper , i ) => { const s…" at bounding box center [350, 239] width 364 height 356
click at [227, 219] on div "} // ==== 3D 効 果 + shine ==== container . forEach (( wrapper , i ) => { const s…" at bounding box center [350, 239] width 364 height 356
click at [240, 222] on div "} // ==== 3D 効 果 + shine ==== container . forEach (( wrapper , i ) => { const s…" at bounding box center [350, 239] width 364 height 356
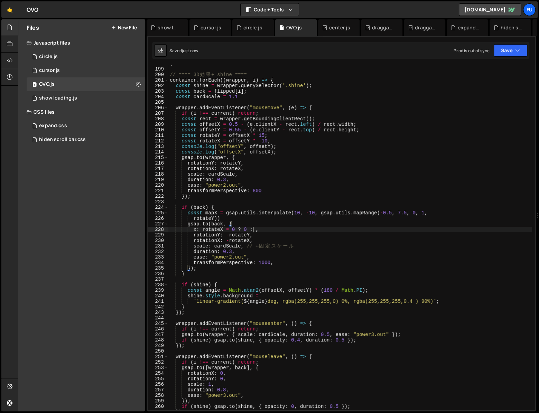
click at [254, 229] on div "} // ==== 3D 効 果 + shine ==== container . forEach (( wrapper , i ) => { const s…" at bounding box center [350, 239] width 364 height 356
click at [230, 228] on div "} // ==== 3D 効 果 + shine ==== container . forEach (( wrapper , i ) => { const s…" at bounding box center [350, 239] width 364 height 356
click at [229, 235] on div "} // ==== 3D 効 果 + shine ==== container . forEach (( wrapper , i ) => { const s…" at bounding box center [350, 239] width 364 height 356
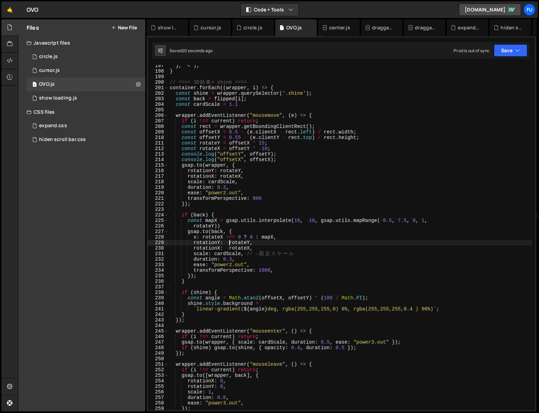
scroll to position [1085, 0]
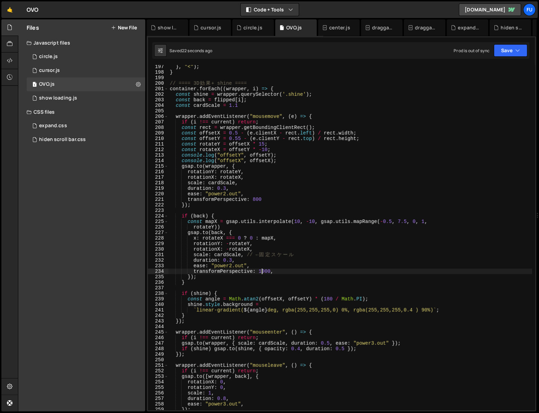
click at [261, 270] on div "} , "<" ) ; } // ==== 3D 効 果 + shine ==== container . forEach (( wrapper , i ) …" at bounding box center [350, 242] width 364 height 356
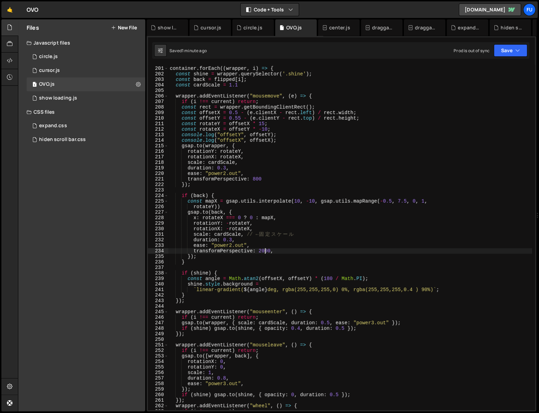
scroll to position [1099, 0]
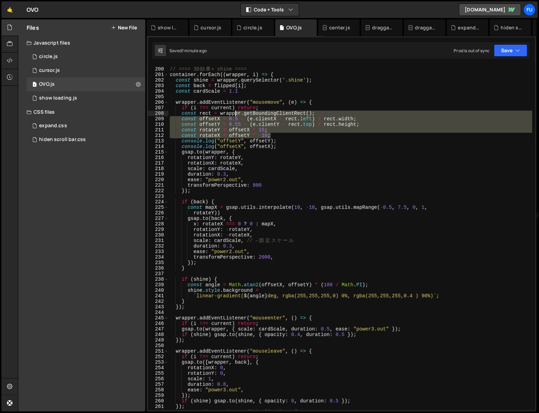
drag, startPoint x: 291, startPoint y: 133, endPoint x: 234, endPoint y: 111, distance: 61.2
click at [234, 111] on div "// ==== 3D 効 果 + shine ==== container . forEach (( wrapper , i ) => { const shi…" at bounding box center [350, 239] width 364 height 356
click at [291, 120] on div "// ==== 3D 効 果 + shine ==== container . forEach (( wrapper , i ) => { const shi…" at bounding box center [350, 237] width 364 height 345
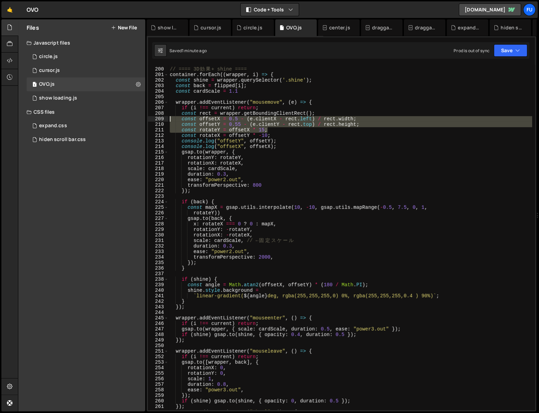
drag, startPoint x: 282, startPoint y: 131, endPoint x: 165, endPoint y: 120, distance: 118.4
click at [165, 120] on div "const offsetX = 0.5 - (e.clientX - rect.left) / rect.width; 199 200 201 202 203…" at bounding box center [341, 237] width 387 height 345
click at [387, 206] on div "// ==== 3D 効 果 + shine ==== container . forEach (( wrapper , i ) => { const shi…" at bounding box center [350, 239] width 364 height 356
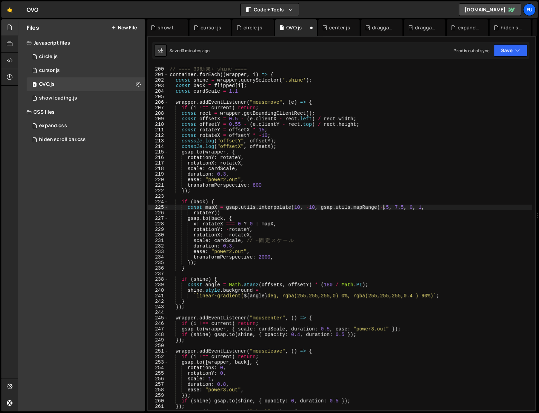
scroll to position [0, 15]
click at [262, 258] on div "// ==== 3D 効 果 + shine ==== container . forEach (( wrapper , i ) => { const shi…" at bounding box center [350, 239] width 364 height 356
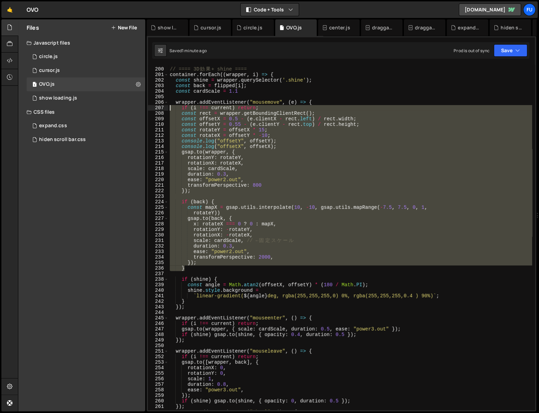
drag, startPoint x: 237, startPoint y: 271, endPoint x: 152, endPoint y: 104, distance: 186.8
click at [152, 104] on div "transformPerspective: 2000, 199 200 201 202 203 204 205 206 207 208 209 210 211…" at bounding box center [341, 237] width 387 height 345
type textarea "wrapper.addEventListener("mousemove", (e) => { if (i !== current) return;"
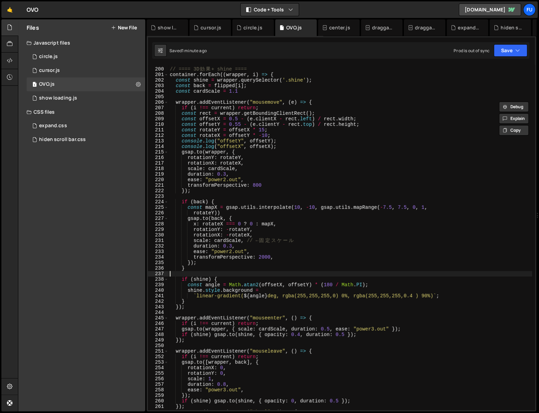
click at [186, 272] on div "// ==== 3D 効 果 + shine ==== container . forEach (( wrapper , i ) => { const shi…" at bounding box center [350, 239] width 364 height 356
click at [264, 256] on div "// ==== 3D 効 果 + shine ==== container . forEach (( wrapper , i ) => { const shi…" at bounding box center [350, 239] width 364 height 356
click at [248, 232] on div "// ==== 3D 効 果 + shine ==== container . forEach (( wrapper , i ) => { const shi…" at bounding box center [350, 238] width 364 height 356
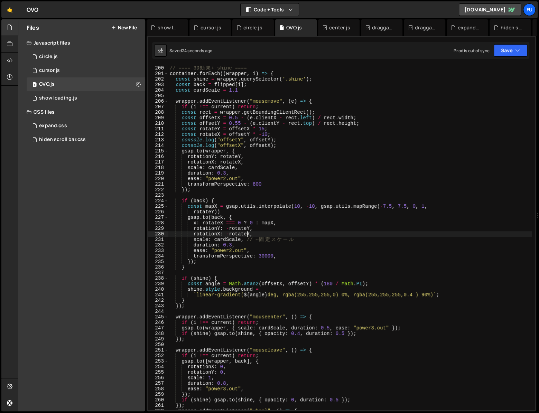
scroll to position [0, 6]
click at [254, 231] on div "// ==== 3D 効 果 + shine ==== container . forEach (( wrapper , i ) => { const shi…" at bounding box center [350, 238] width 364 height 356
click at [261, 257] on div "// ==== 3D 効 果 + shine ==== container . forEach (( wrapper , i ) => { const shi…" at bounding box center [350, 238] width 364 height 356
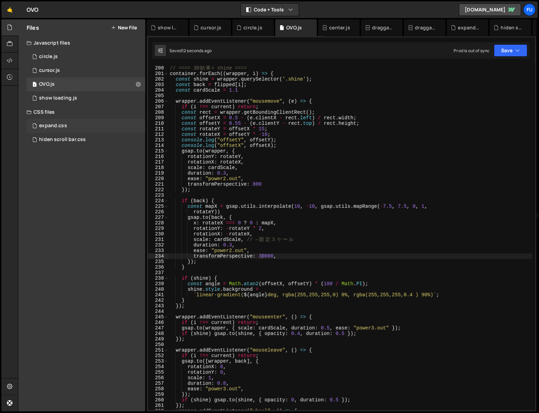
click at [86, 130] on div "expand.css 0" at bounding box center [87, 126] width 121 height 14
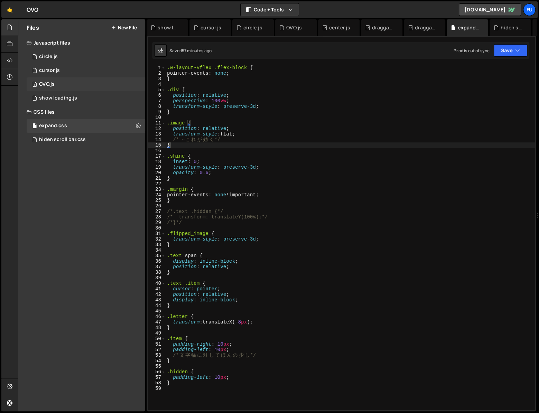
click at [104, 81] on div "1 OVO.js 0" at bounding box center [87, 84] width 121 height 14
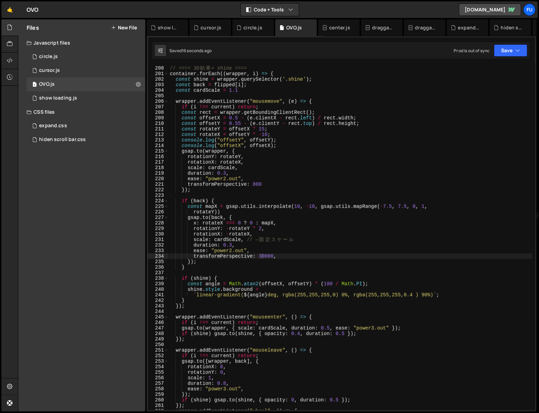
scroll to position [2145, 0]
click at [271, 255] on div "// ==== 3D 効 果 + shine ==== container . forEach (( wrapper , i ) => { const shi…" at bounding box center [350, 238] width 364 height 356
click at [261, 231] on div "// ==== 3D 効 果 + shine ==== container . forEach (( wrapper , i ) => { const shi…" at bounding box center [350, 238] width 364 height 356
click at [302, 208] on div "// ==== 3D 効 果 + shine ==== container . forEach (( wrapper , i ) => { const shi…" at bounding box center [350, 238] width 364 height 356
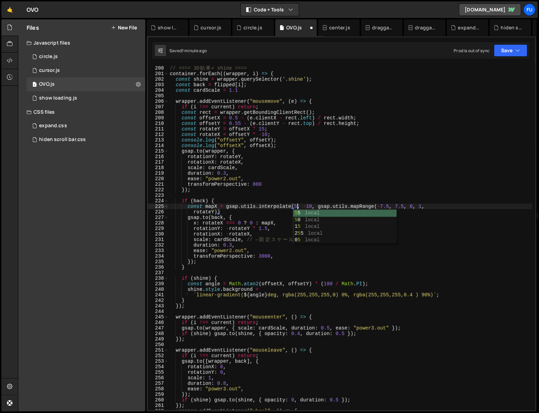
scroll to position [0, 9]
click at [311, 205] on div "// ==== 3D 効 果 + shine ==== container . forEach (( wrapper , i ) => { const shi…" at bounding box center [350, 238] width 364 height 356
click at [295, 207] on div "// ==== 3D 効 果 + shine ==== container . forEach (( wrapper , i ) => { const shi…" at bounding box center [350, 238] width 364 height 356
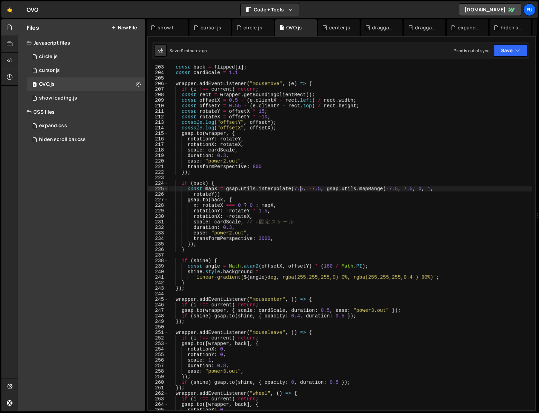
scroll to position [1154, 0]
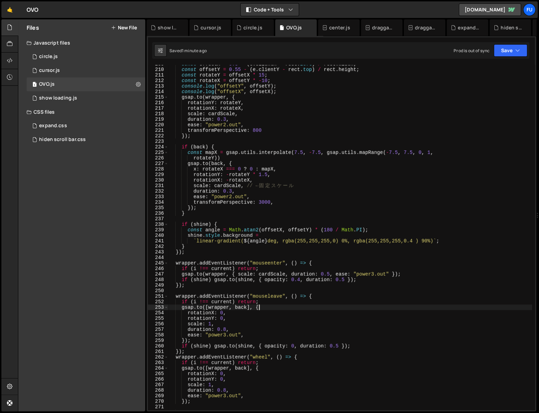
click at [268, 309] on div "const offsetX = 0.5 - ( e . clientX - rect . left ) / rect . width ; const offs…" at bounding box center [350, 239] width 364 height 356
click at [301, 298] on div "const offsetX = 0.5 - ( e . clientX - rect . left ) / rect . width ; const offs…" at bounding box center [350, 239] width 364 height 356
click at [348, 298] on div "const offsetX = 0.5 - ( e . clientX - rect . left ) / rect . width ; const offs…" at bounding box center [350, 239] width 364 height 356
click at [311, 315] on div "const offsetX = 0.5 - ( e . clientX - rect . left ) / rect . width ; const offs…" at bounding box center [350, 239] width 364 height 356
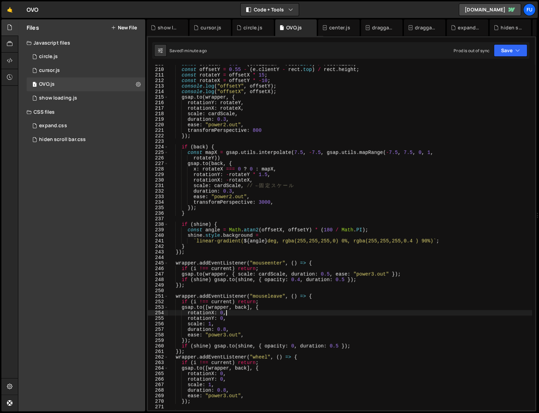
scroll to position [0, 3]
click at [312, 310] on div "const offsetX = 0.5 - ( e . clientX - rect . left ) / rect . width ; const offs…" at bounding box center [350, 239] width 364 height 356
click at [310, 307] on div "const offsetX = 0.5 - ( e . clientX - rect . left ) / rect . width ; const offs…" at bounding box center [350, 239] width 364 height 356
type textarea "[DOMAIN_NAME]([wrapper, back], {"
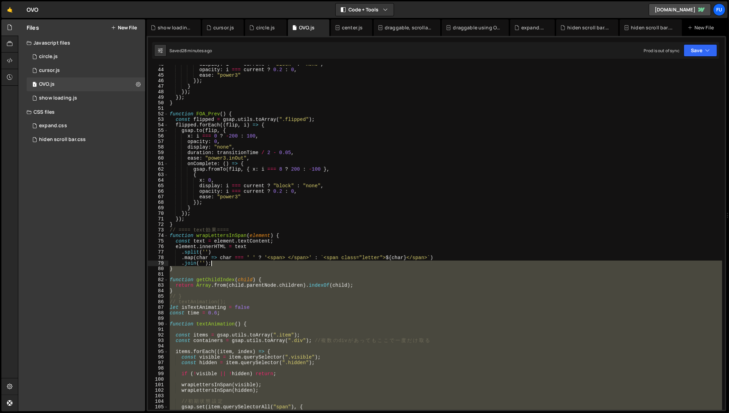
scroll to position [0, 0]
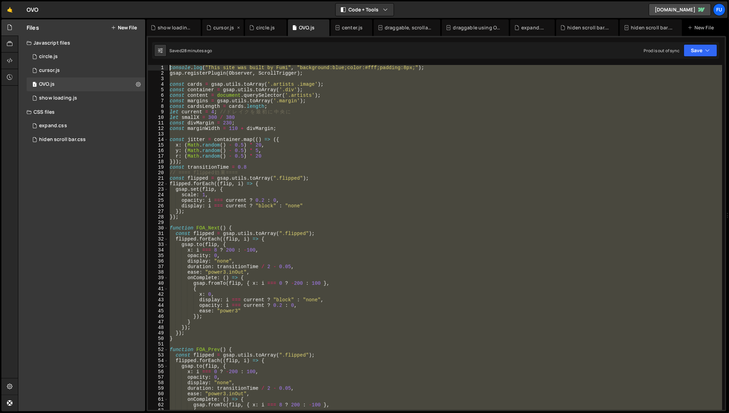
drag, startPoint x: 414, startPoint y: 286, endPoint x: 240, endPoint y: 24, distance: 314.8
click at [240, 24] on div "Debug Explain Copy show loading.js cursor.js circle.js OVO.js center.js draggab…" at bounding box center [437, 215] width 580 height 392
click at [332, 209] on div "console . log ( "This site was built by Fumi" , "background:blue;color:#fff;pad…" at bounding box center [445, 237] width 554 height 345
type textarea "});"
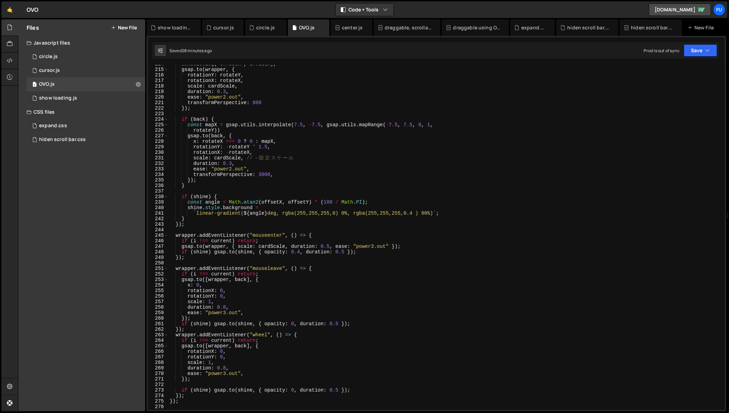
scroll to position [1226, 0]
